Goal: Use online tool/utility: Utilize a website feature to perform a specific function

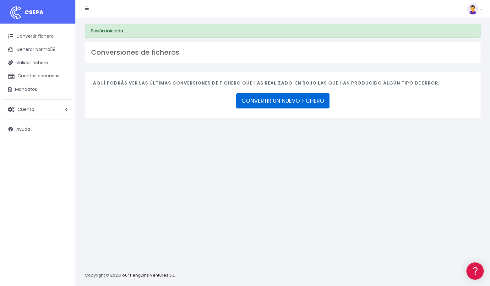
click at [270, 100] on link "CONVERTIR UN NUEVO FICHERO" at bounding box center [282, 100] width 93 height 15
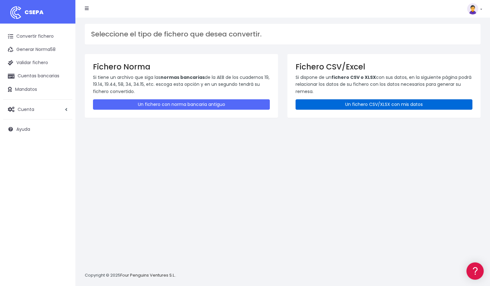
click at [352, 101] on link "Un fichero CSV/XLSX con mis datos" at bounding box center [383, 104] width 177 height 10
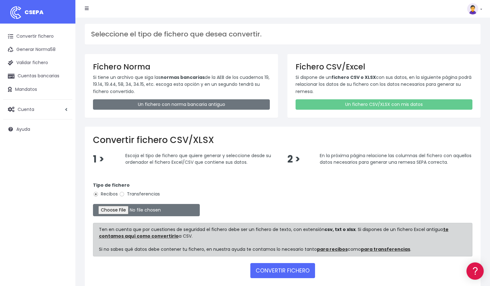
click at [118, 192] on div "Tipo de fichero Recibos Transferencias" at bounding box center [282, 191] width 379 height 18
click at [122, 192] on input "Transferencias" at bounding box center [122, 194] width 6 height 6
radio input "true"
click at [127, 211] on input "file" at bounding box center [146, 210] width 107 height 12
type input "C:\fakepath\PHDS.xlsx"
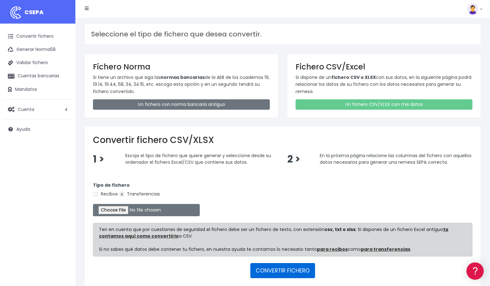
click at [272, 272] on button "CONVERTIR FICHERO" at bounding box center [282, 270] width 65 height 15
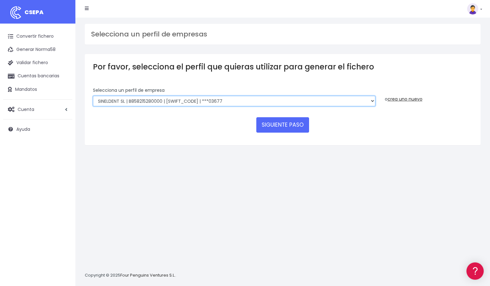
click at [144, 99] on select "EDESDEV | B32353443 | [SWIFT_CODE] | ***22399 SINELDENT | B85821528 | [SWIFT_CO…" at bounding box center [234, 101] width 282 height 11
select select "1669"
click at [93, 96] on select "EDESDEV | B32353443 | CAIXESBBXXX | ***22399 SINELDENT | B85821528 | CAIXESBBXX…" at bounding box center [234, 101] width 282 height 11
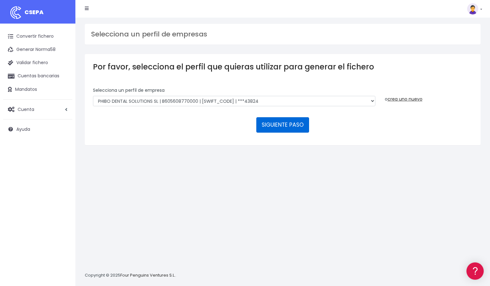
click at [296, 122] on button "SIGUIENTE PASO" at bounding box center [282, 124] width 53 height 15
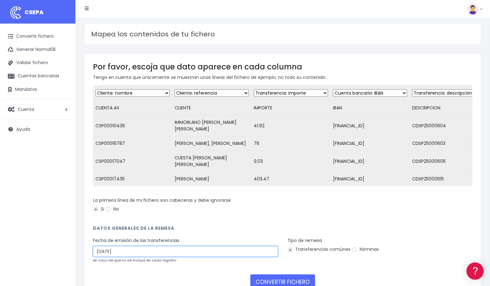
click at [129, 250] on input "24/09/2025" at bounding box center [185, 251] width 185 height 11
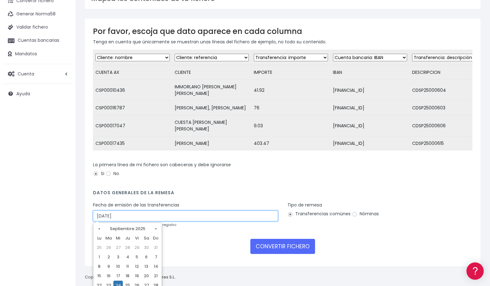
scroll to position [51, 0]
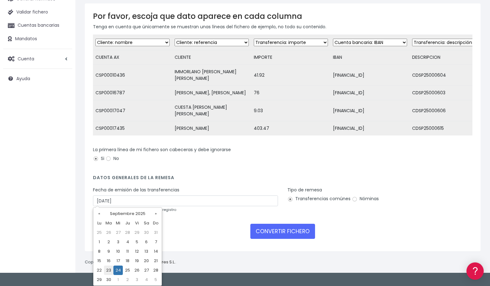
click at [108, 268] on td "23" at bounding box center [108, 269] width 9 height 9
type input "23/09/2025"
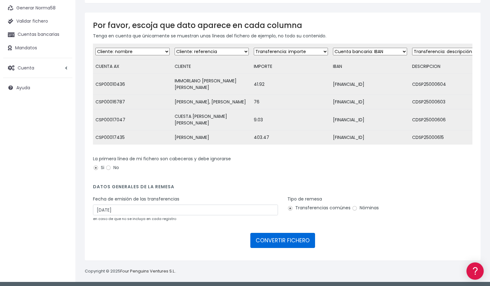
click at [289, 239] on button "CONVERTIR FICHERO" at bounding box center [282, 240] width 65 height 15
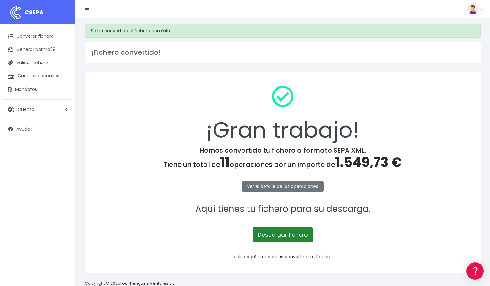
click at [275, 234] on link "Descargar fichero" at bounding box center [282, 234] width 60 height 15
click at [280, 257] on link "pulsa aquí si necesitas convertir otro fichero" at bounding box center [283, 256] width 98 height 6
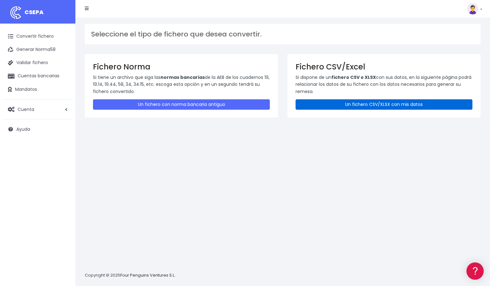
click at [384, 103] on link "Un fichero CSV/XLSX con mis datos" at bounding box center [383, 104] width 177 height 10
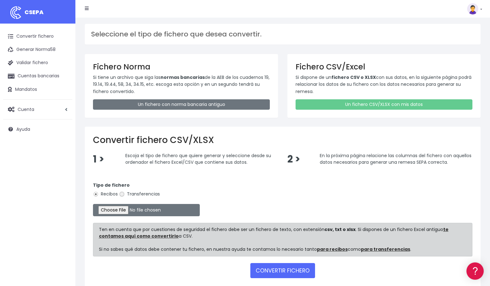
click at [122, 194] on input "Transferencias" at bounding box center [122, 194] width 6 height 6
radio input "true"
click at [129, 211] on input "file" at bounding box center [146, 210] width 107 height 12
type input "C:\fakepath\PHCC.xlsx"
click at [280, 271] on button "CONVERTIR FICHERO" at bounding box center [282, 270] width 65 height 15
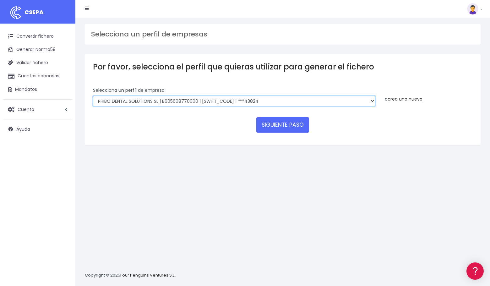
click at [179, 101] on select "EDESDEV | B32353443 | CAIXESBBXXX | ***22399 SINELDENT | B85821528 | CAIXESBBXX…" at bounding box center [234, 101] width 282 height 11
select select "1838"
click at [93, 96] on select "EDESDEV | B32353443 | CAIXESBBXXX | ***22399 SINELDENT | B85821528 | CAIXESBBXX…" at bounding box center [234, 101] width 282 height 11
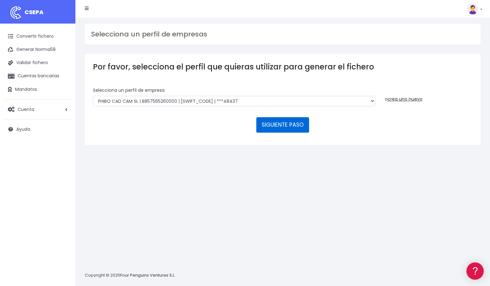
click at [277, 125] on button "SIGUIENTE PASO" at bounding box center [282, 124] width 53 height 15
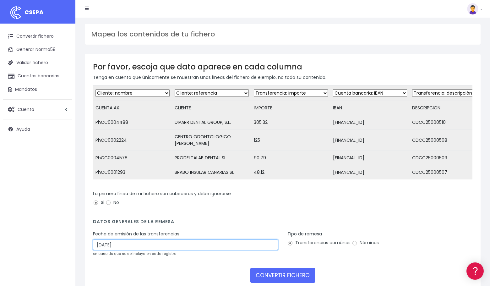
click at [126, 249] on input "24/09/2025" at bounding box center [185, 244] width 185 height 11
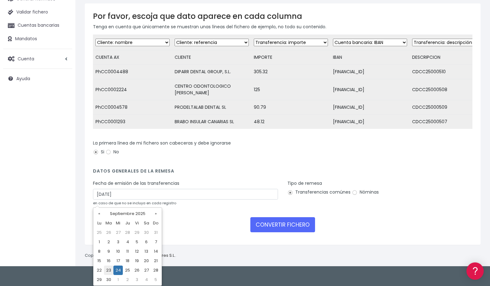
click at [109, 270] on td "23" at bounding box center [108, 269] width 9 height 9
type input "23/09/2025"
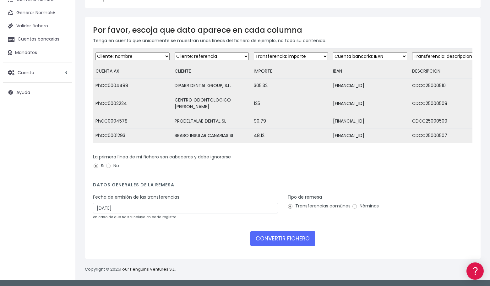
scroll to position [41, 0]
click at [294, 235] on button "CONVERTIR FICHERO" at bounding box center [282, 238] width 65 height 15
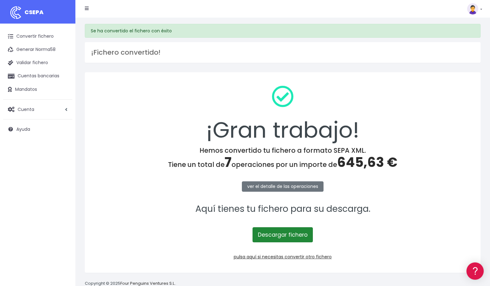
click at [295, 235] on link "Descargar fichero" at bounding box center [282, 234] width 60 height 15
click at [309, 255] on link "pulsa aquí si necesitas convertir otro fichero" at bounding box center [283, 256] width 98 height 6
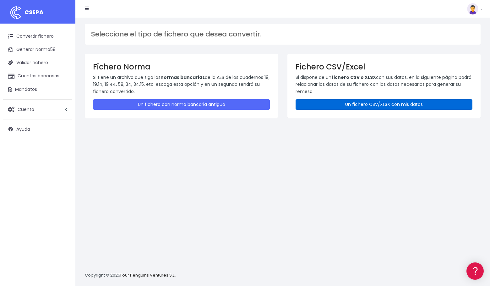
click at [330, 102] on link "Un fichero CSV/XLSX con mis datos" at bounding box center [383, 104] width 177 height 10
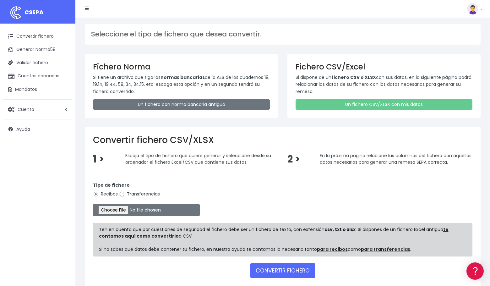
click at [123, 193] on input "Transferencias" at bounding box center [122, 194] width 6 height 6
radio input "true"
click at [135, 211] on input "file" at bounding box center [146, 210] width 107 height 12
type input "C:\fakepath\SINE.xlsx"
click at [282, 270] on button "CONVERTIR FICHERO" at bounding box center [282, 270] width 65 height 15
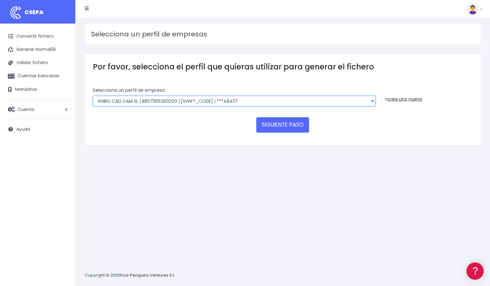
click at [172, 102] on select "EDESDEV | B32353443 | [SWIFT_CODE] | ***22399 SINELDENT | B85821528 | [SWIFT_CO…" at bounding box center [234, 101] width 282 height 11
select select "2148"
click at [93, 96] on select "EDESDEV | B32353443 | [SWIFT_CODE] | ***22399 SINELDENT | B85821528 | [SWIFT_CO…" at bounding box center [234, 101] width 282 height 11
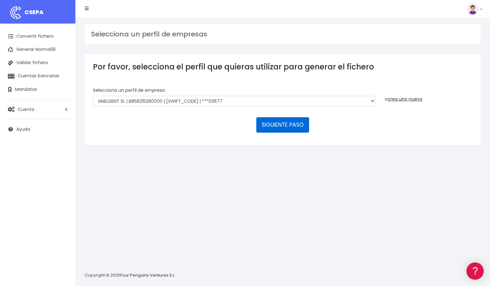
click at [284, 127] on button "SIGUIENTE PASO" at bounding box center [282, 124] width 53 height 15
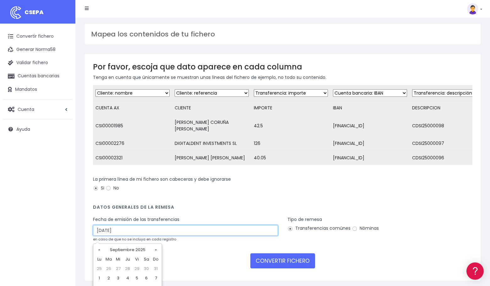
click at [133, 231] on input "24/09/2025" at bounding box center [185, 230] width 185 height 11
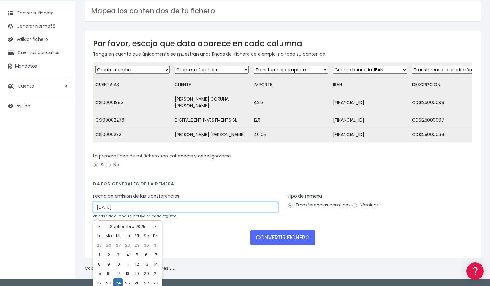
scroll to position [36, 0]
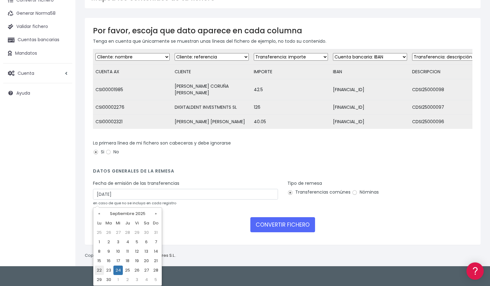
click at [99, 269] on td "22" at bounding box center [99, 269] width 9 height 9
type input "22/09/2025"
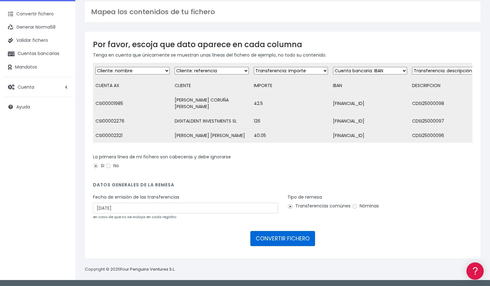
click at [279, 236] on button "CONVERTIR FICHERO" at bounding box center [282, 238] width 65 height 15
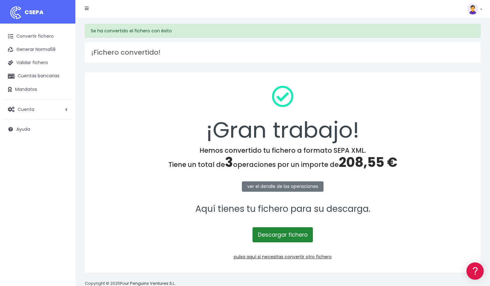
click at [290, 233] on link "Descargar fichero" at bounding box center [282, 234] width 60 height 15
click at [481, 8] on link at bounding box center [474, 8] width 15 height 11
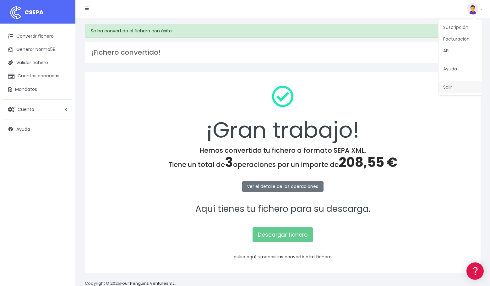
click at [451, 88] on link "Salir" at bounding box center [459, 87] width 43 height 12
